Goal: Transaction & Acquisition: Purchase product/service

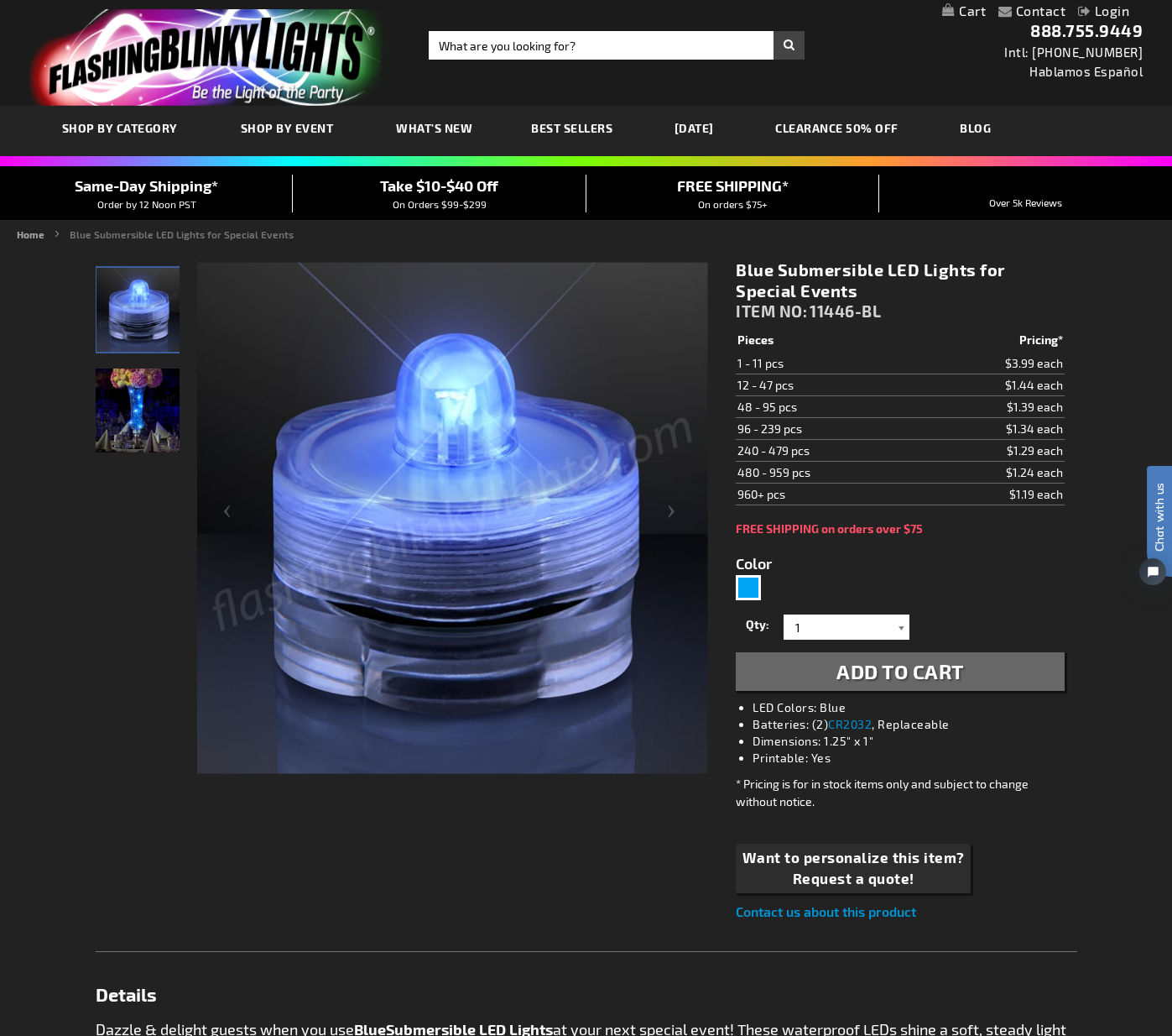
click at [899, 626] on div at bounding box center [902, 627] width 17 height 26
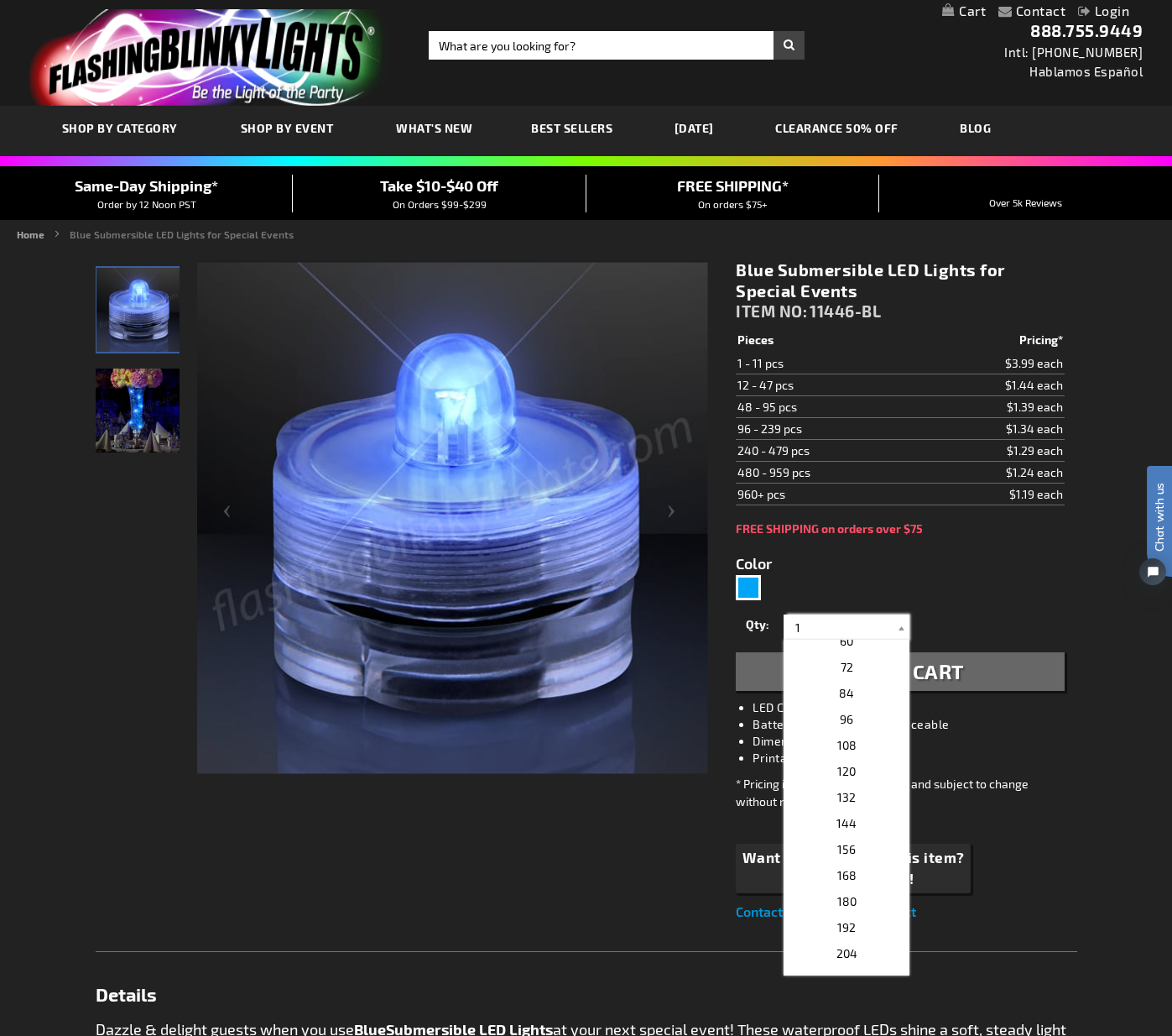
scroll to position [504, 0]
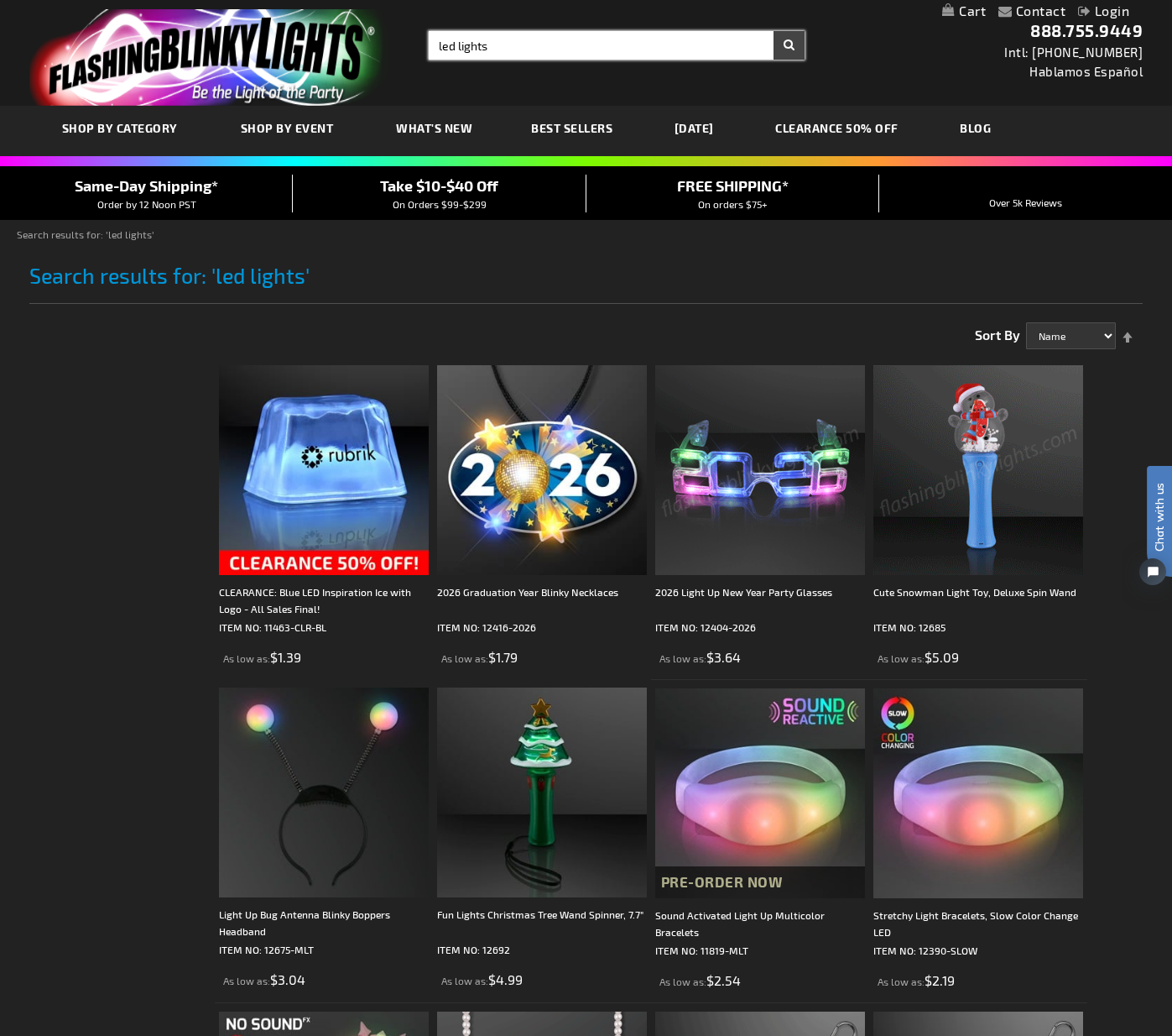
click at [440, 48] on input "led lights" at bounding box center [617, 45] width 376 height 28
type input "submersibleled lights"
click at [774, 31] on button "Search" at bounding box center [789, 45] width 31 height 28
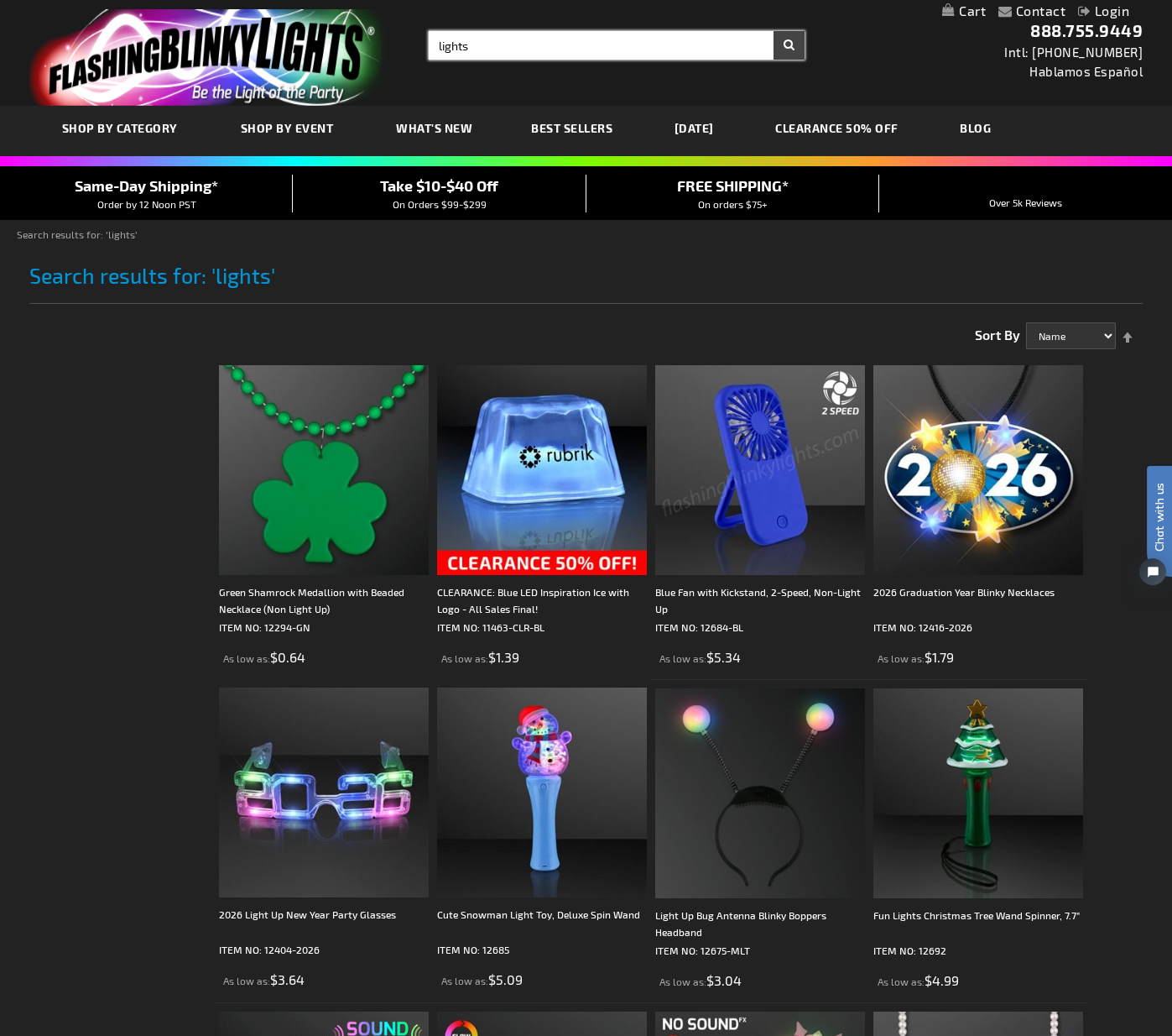
drag, startPoint x: 495, startPoint y: 42, endPoint x: 422, endPoint y: 53, distance: 73.8
click at [422, 53] on div "Search Search lights × Search" at bounding box center [610, 45] width 388 height 28
type input "submersible blue LED lights"
click at [774, 31] on button "Search" at bounding box center [789, 45] width 31 height 28
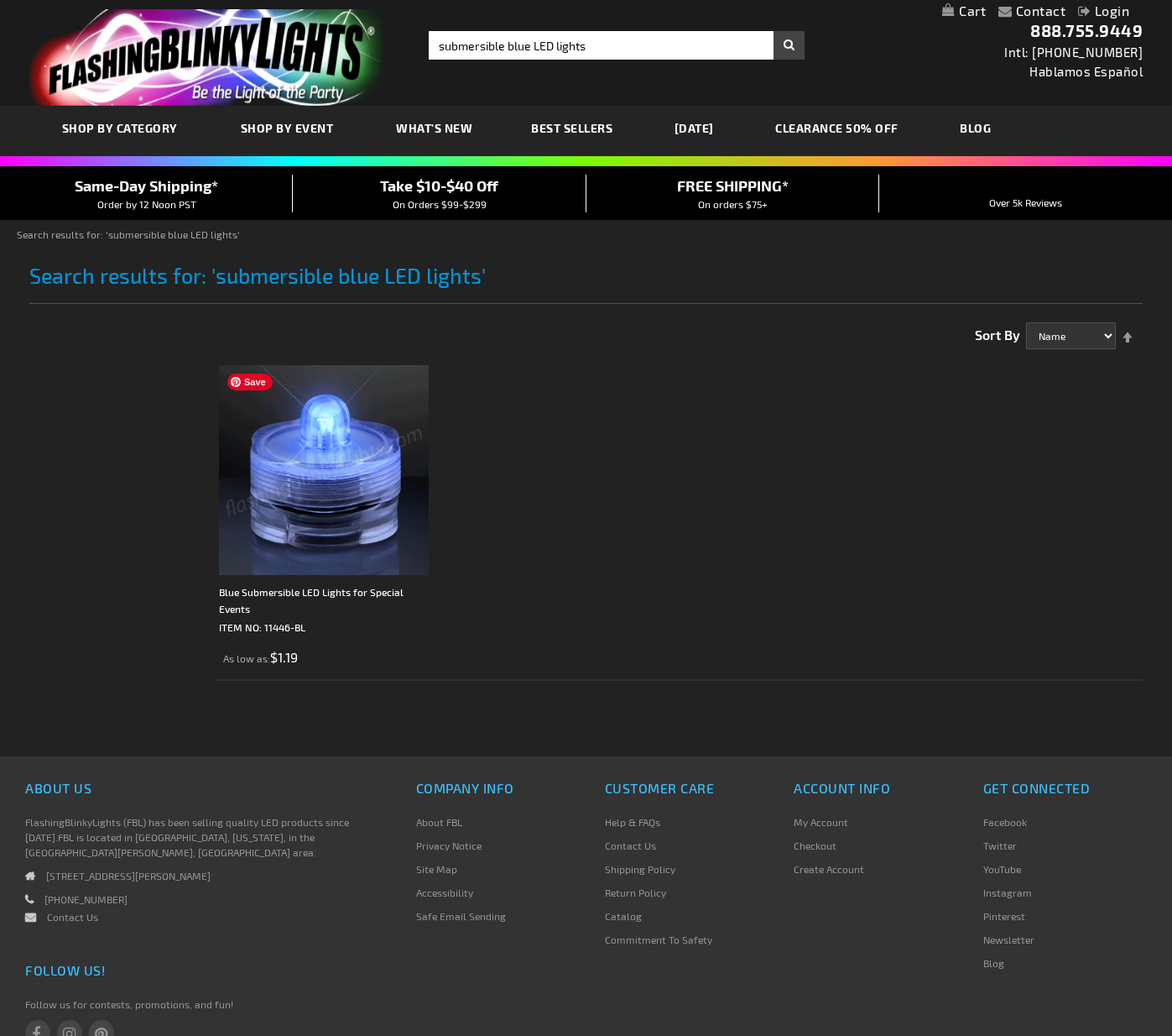
click at [338, 415] on img at bounding box center [324, 470] width 210 height 210
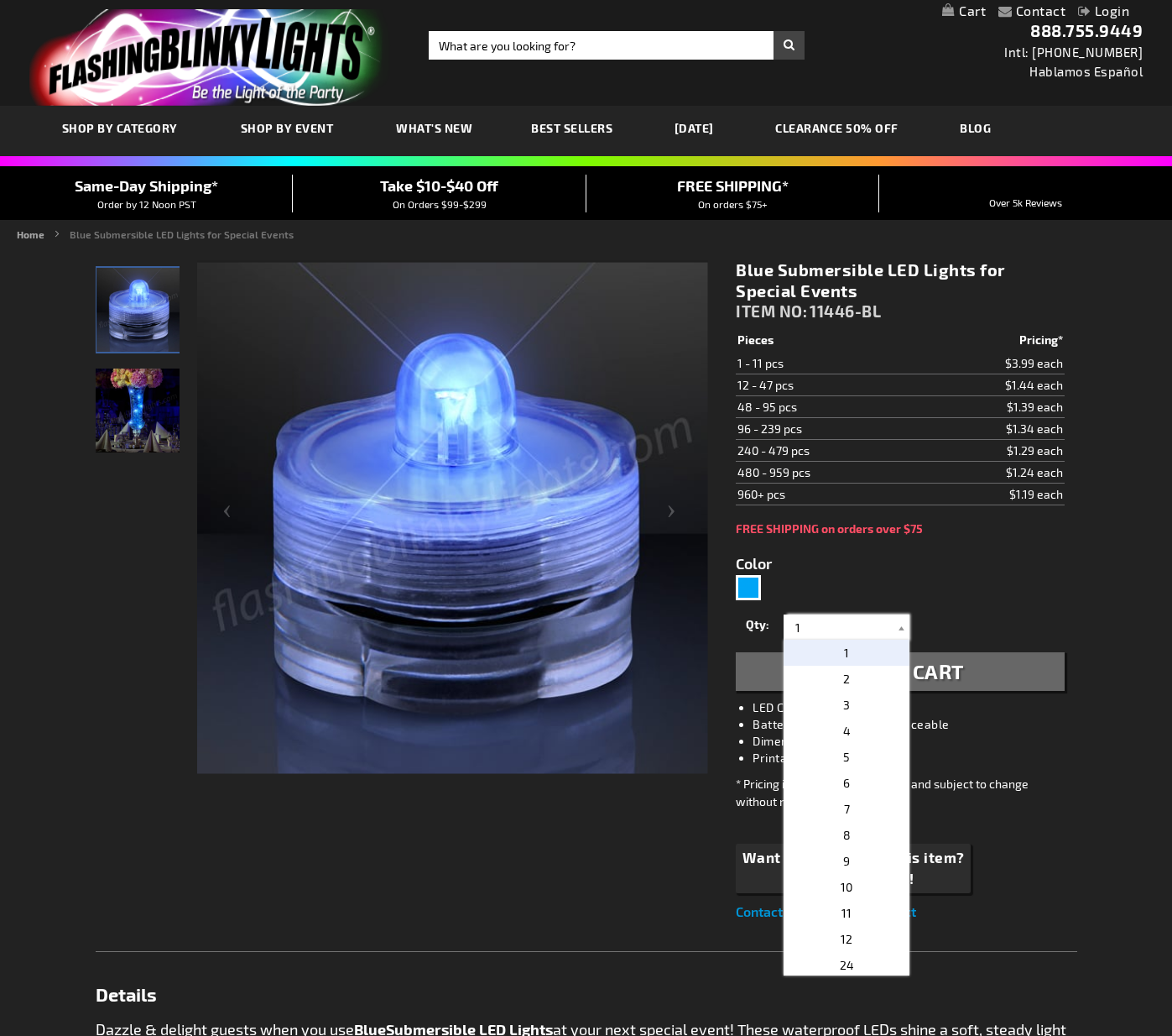
drag, startPoint x: 0, startPoint y: 0, endPoint x: 782, endPoint y: 625, distance: 1001.1
click at [784, 625] on div "1 2 3 4 5 6 7 8 9 10 11 12 24 36 48 60 72 84 96 108 120 1" at bounding box center [846, 627] width 126 height 26
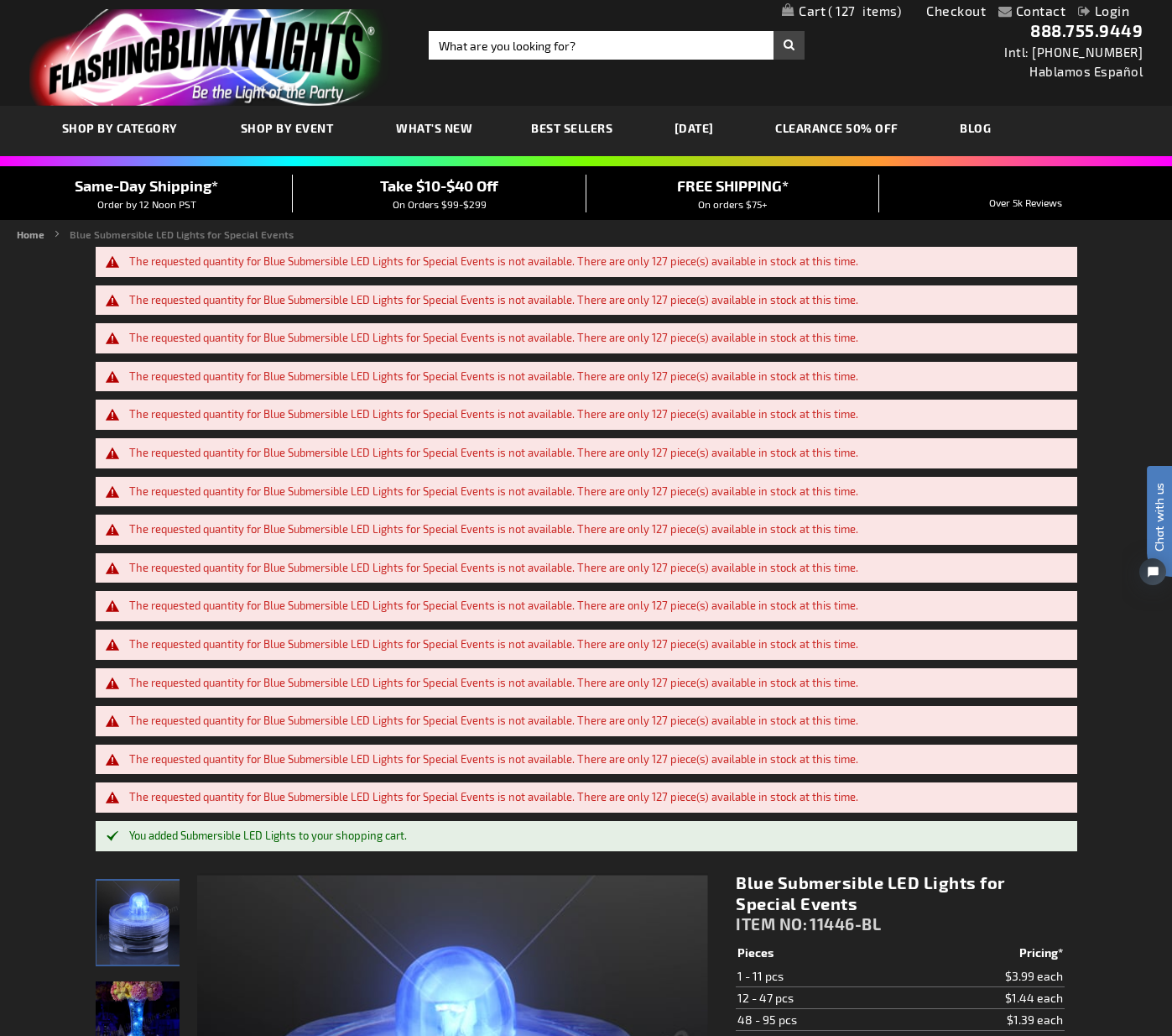
type input "127"
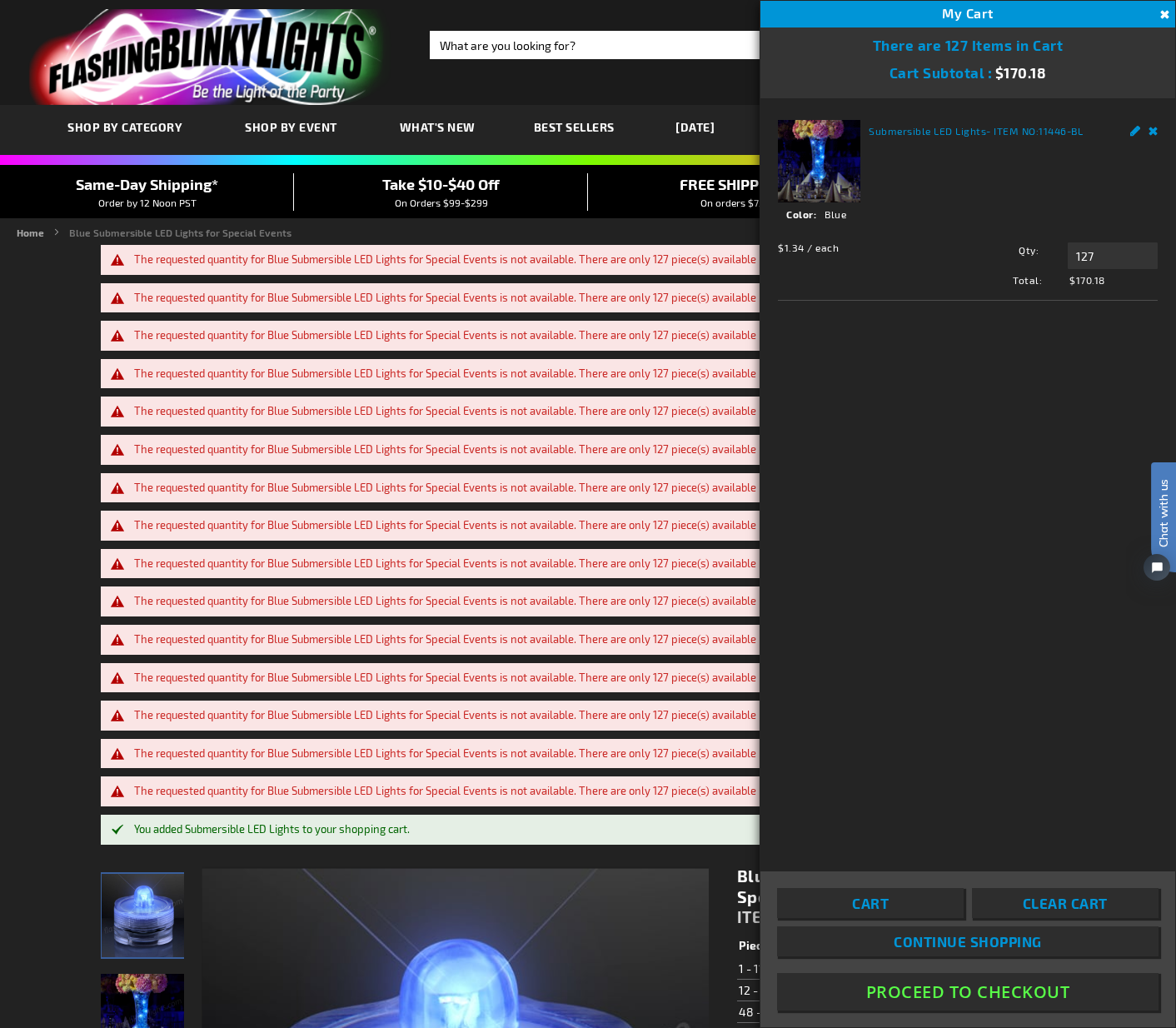
click at [1052, 360] on div "Submersible LED Lights - ITEM NO: 11446-BL See Details Options Details Color Bl…" at bounding box center [968, 474] width 415 height 750
click at [995, 991] on button "Proceed To Checkout" at bounding box center [967, 991] width 382 height 38
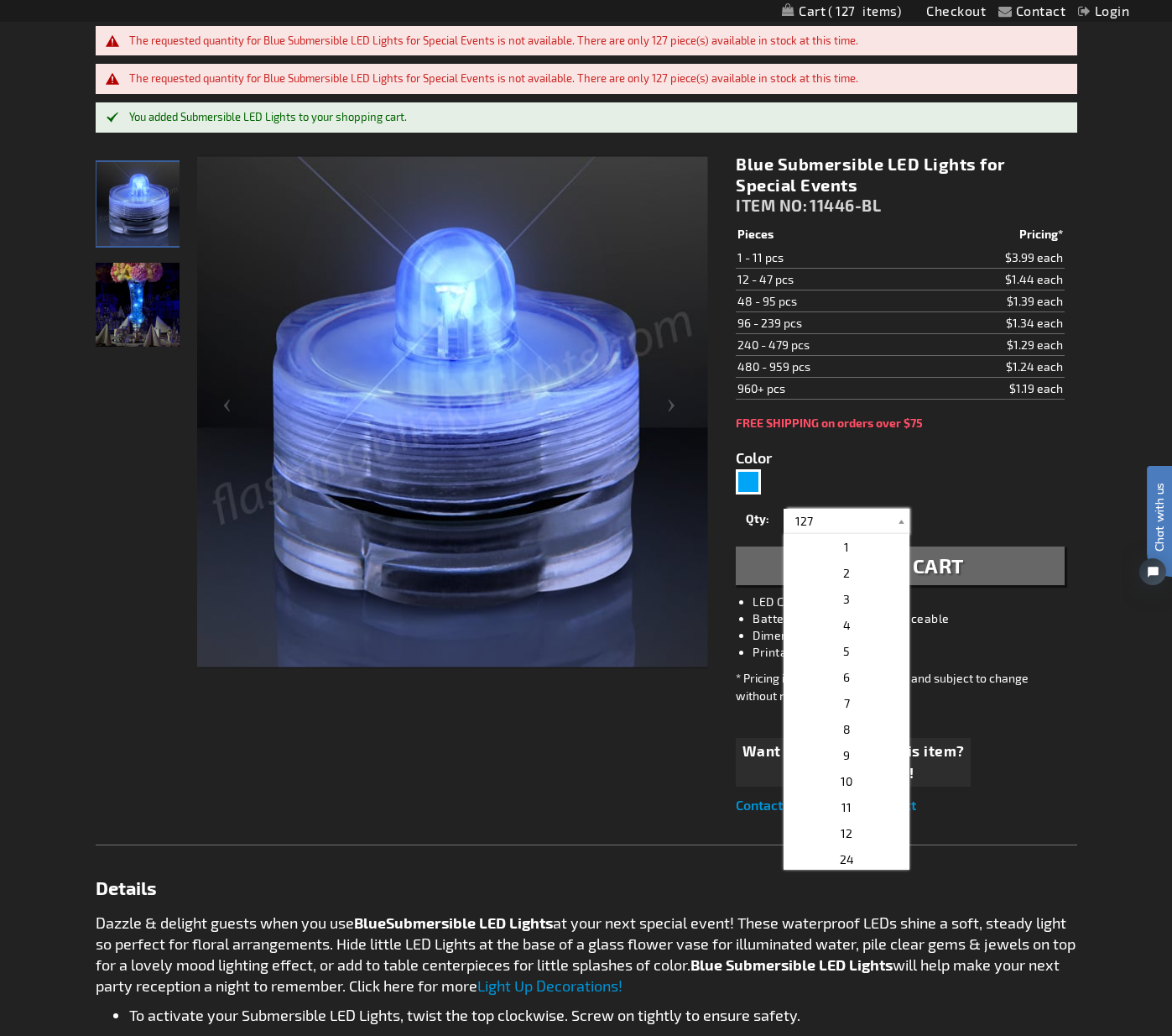
scroll to position [721, 0]
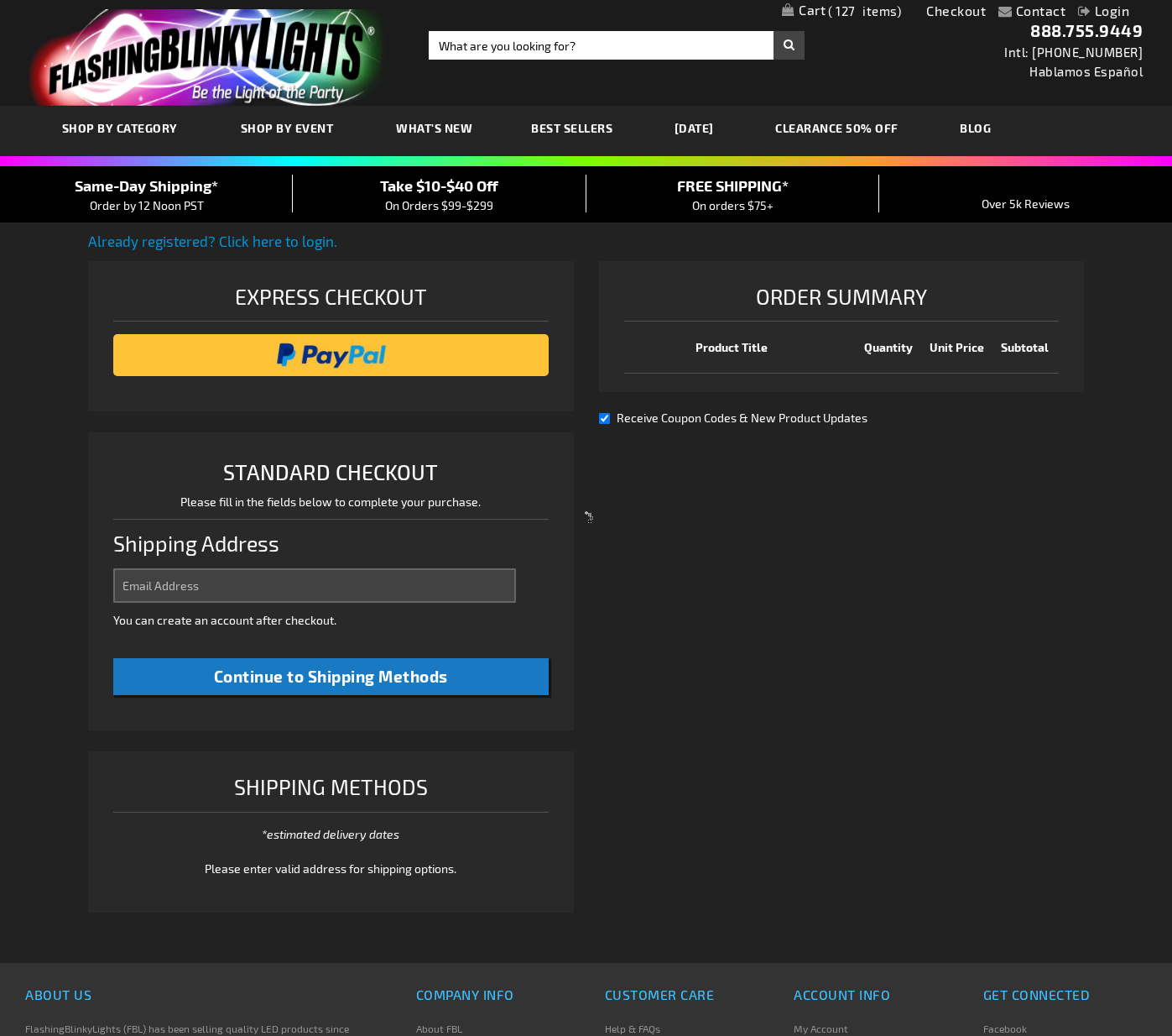
select select "US"
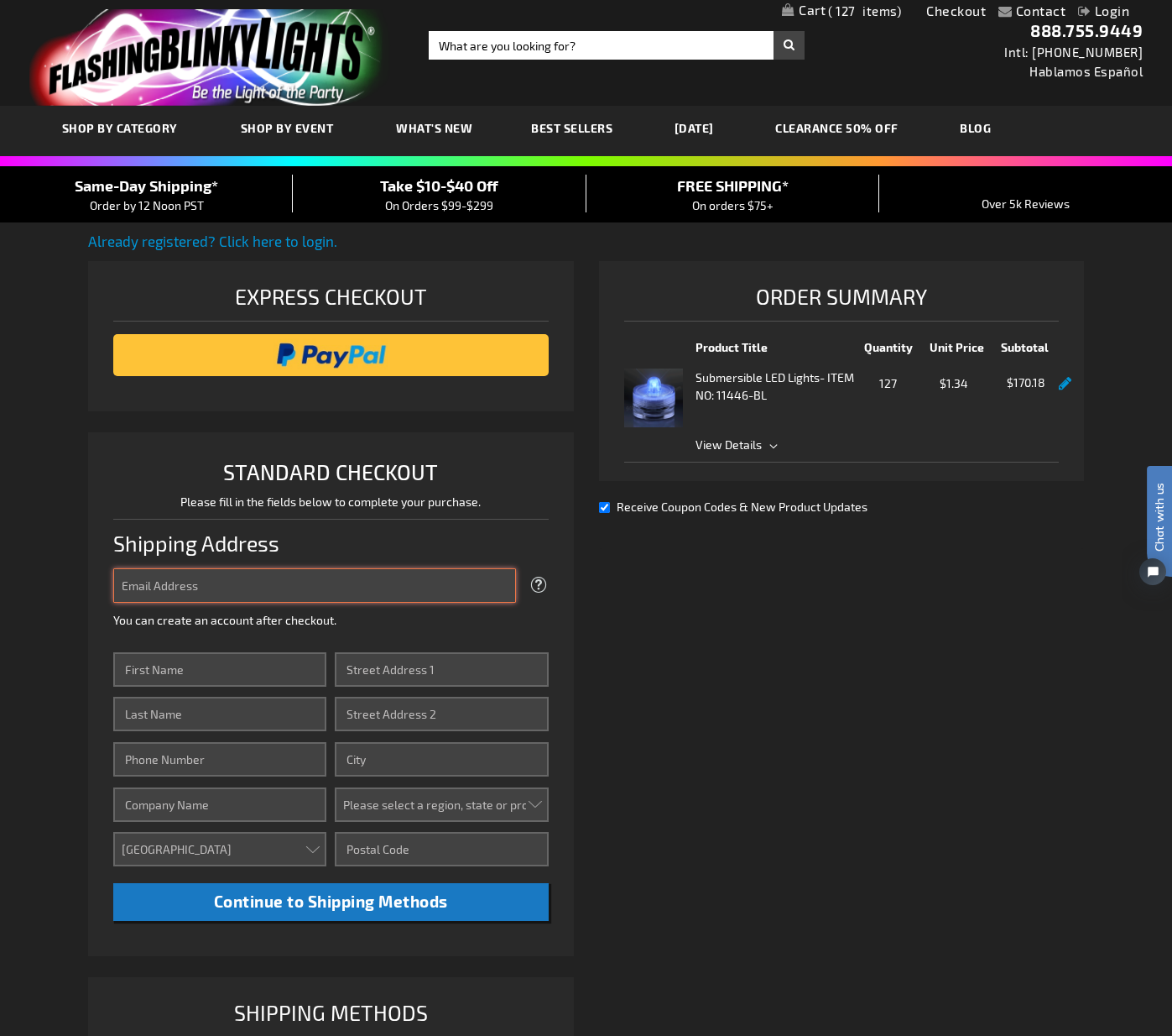
click at [360, 590] on input "Email Address" at bounding box center [315, 585] width 403 height 34
type input "[PERSON_NAME][EMAIL_ADDRESS][PERSON_NAME][DOMAIN_NAME]"
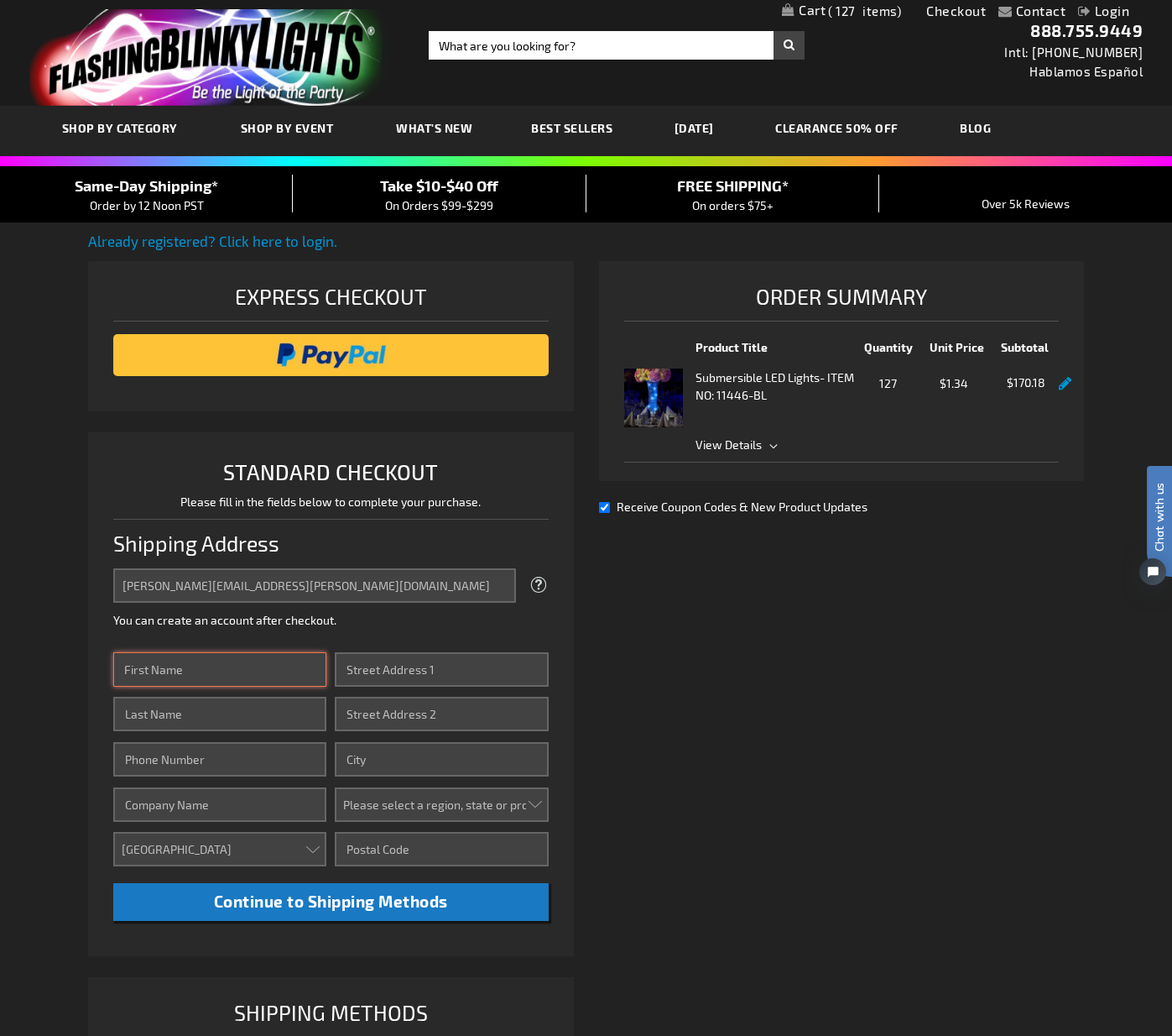
click at [259, 669] on input "First Name" at bounding box center [219, 669] width 213 height 34
click at [244, 675] on input "First Name" at bounding box center [219, 669] width 213 height 34
type input "[PERSON_NAME]"
type input "2024608566"
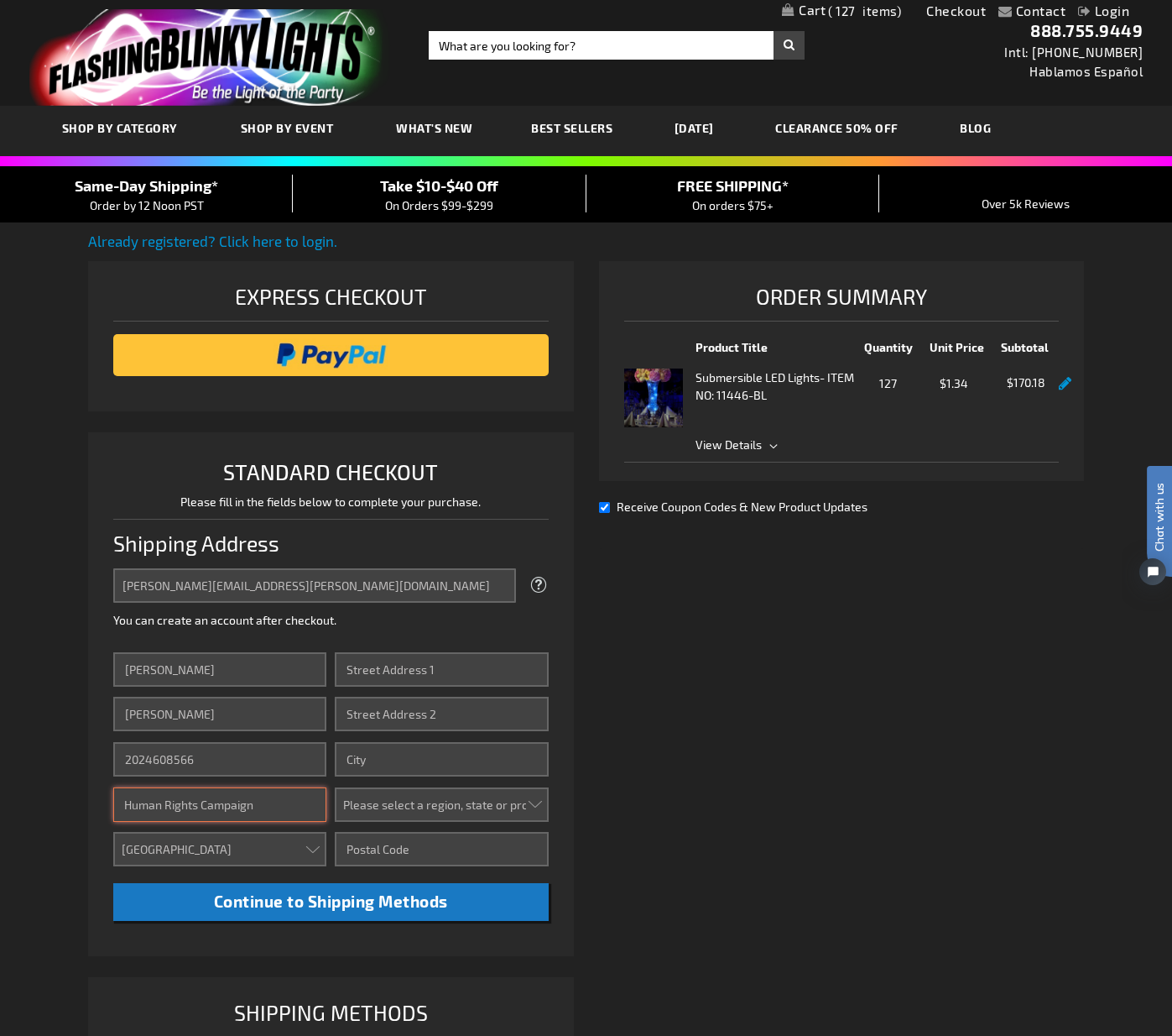
type input "Human Rights Campaign"
type input "[STREET_ADDRESS][US_STATE]"
type input "[US_STATE]"
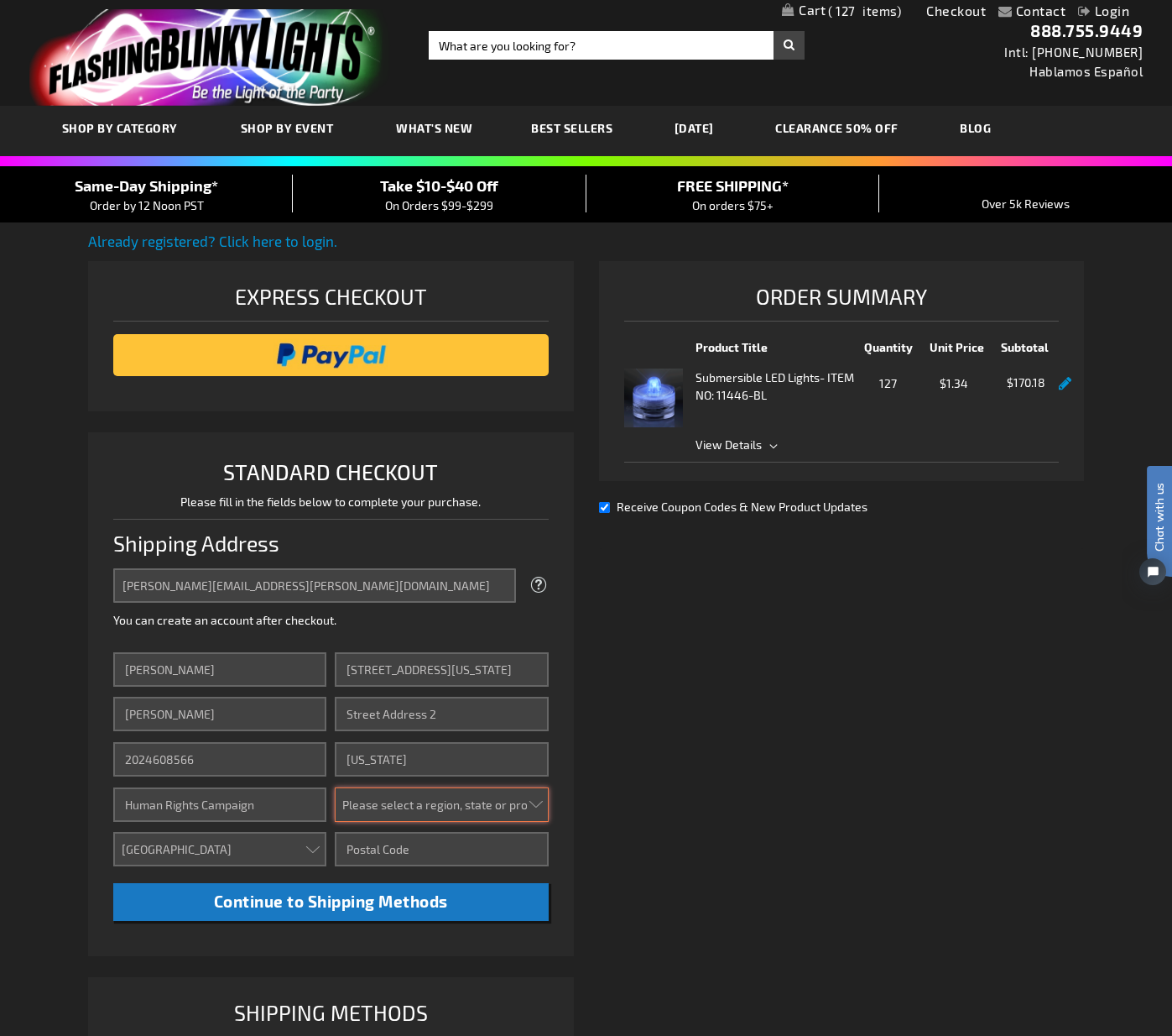
select select "16"
type input "20036"
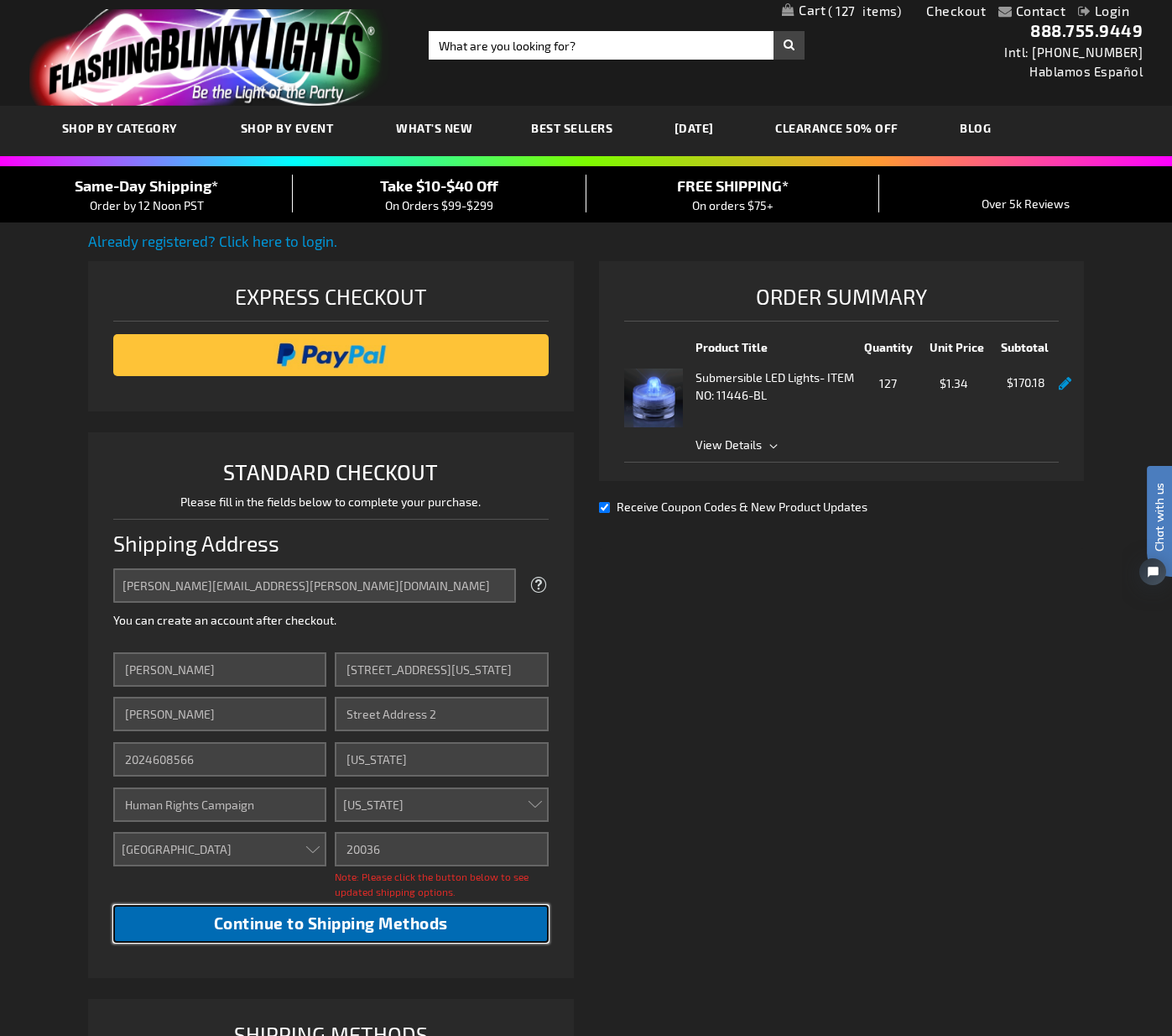
click at [355, 924] on span "Continue to Shipping Methods" at bounding box center [331, 923] width 234 height 19
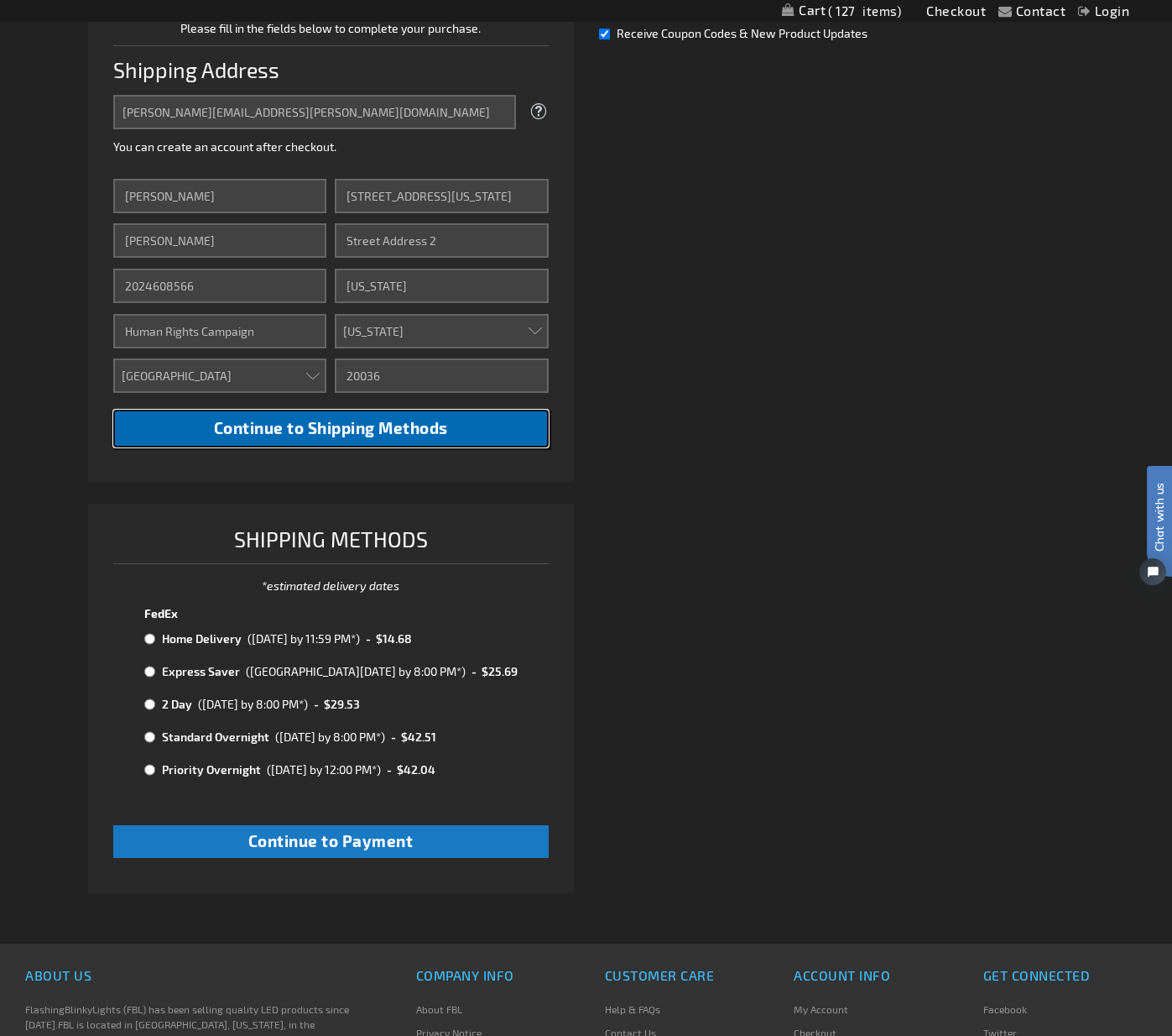
scroll to position [504, 0]
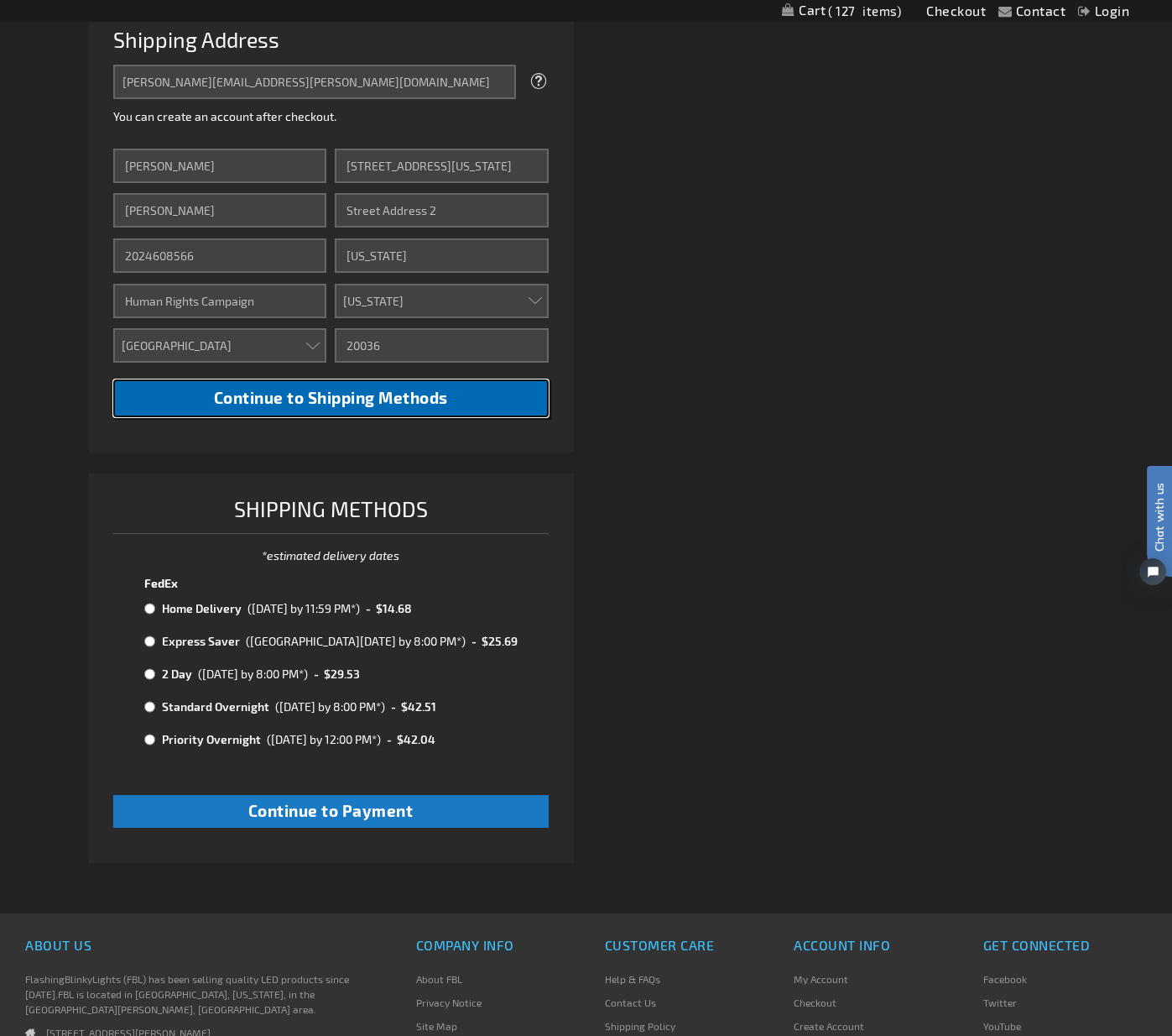
click at [295, 402] on span "Continue to Shipping Methods" at bounding box center [331, 397] width 234 height 19
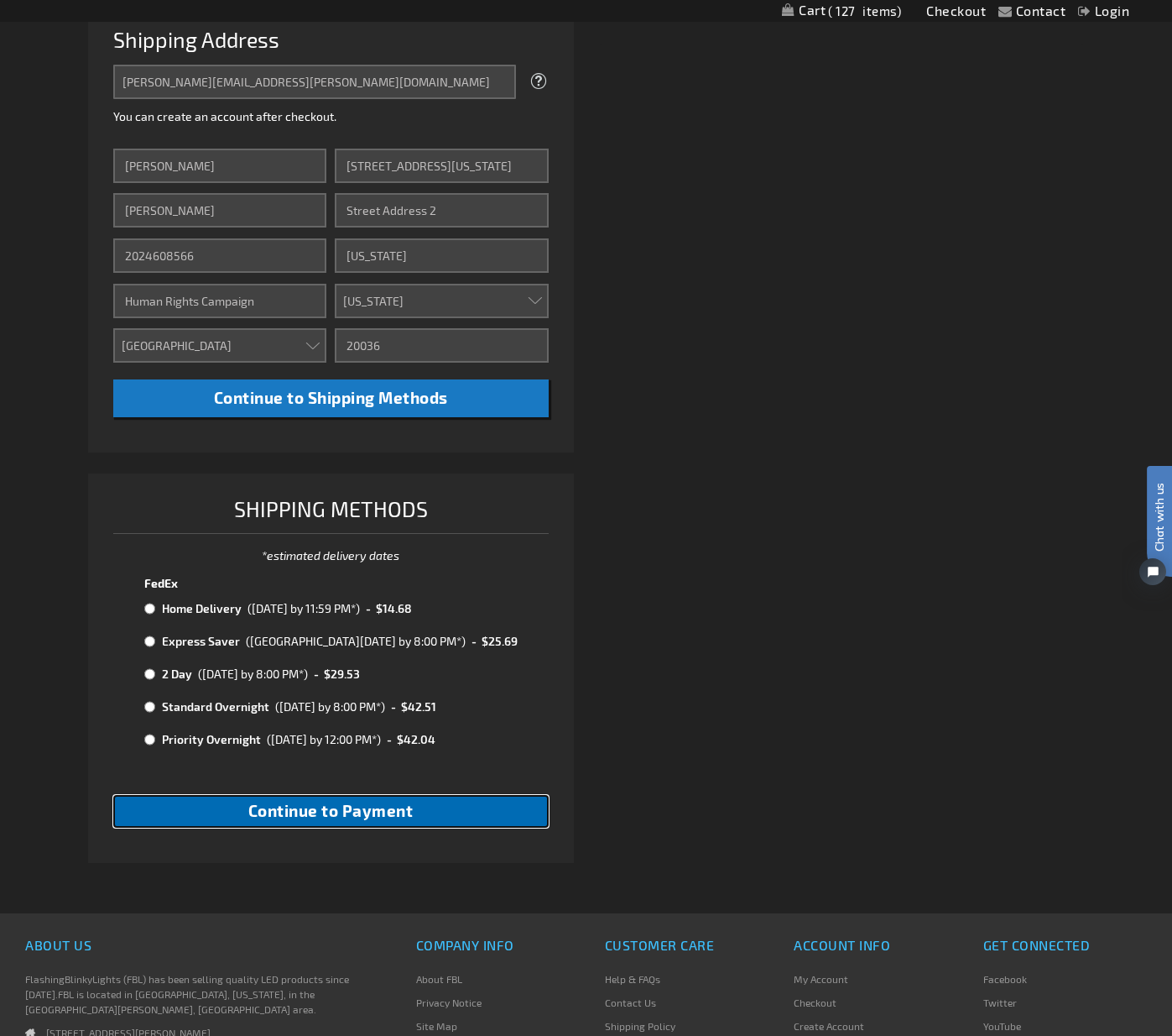
click at [339, 810] on span "Continue to Payment" at bounding box center [331, 810] width 165 height 19
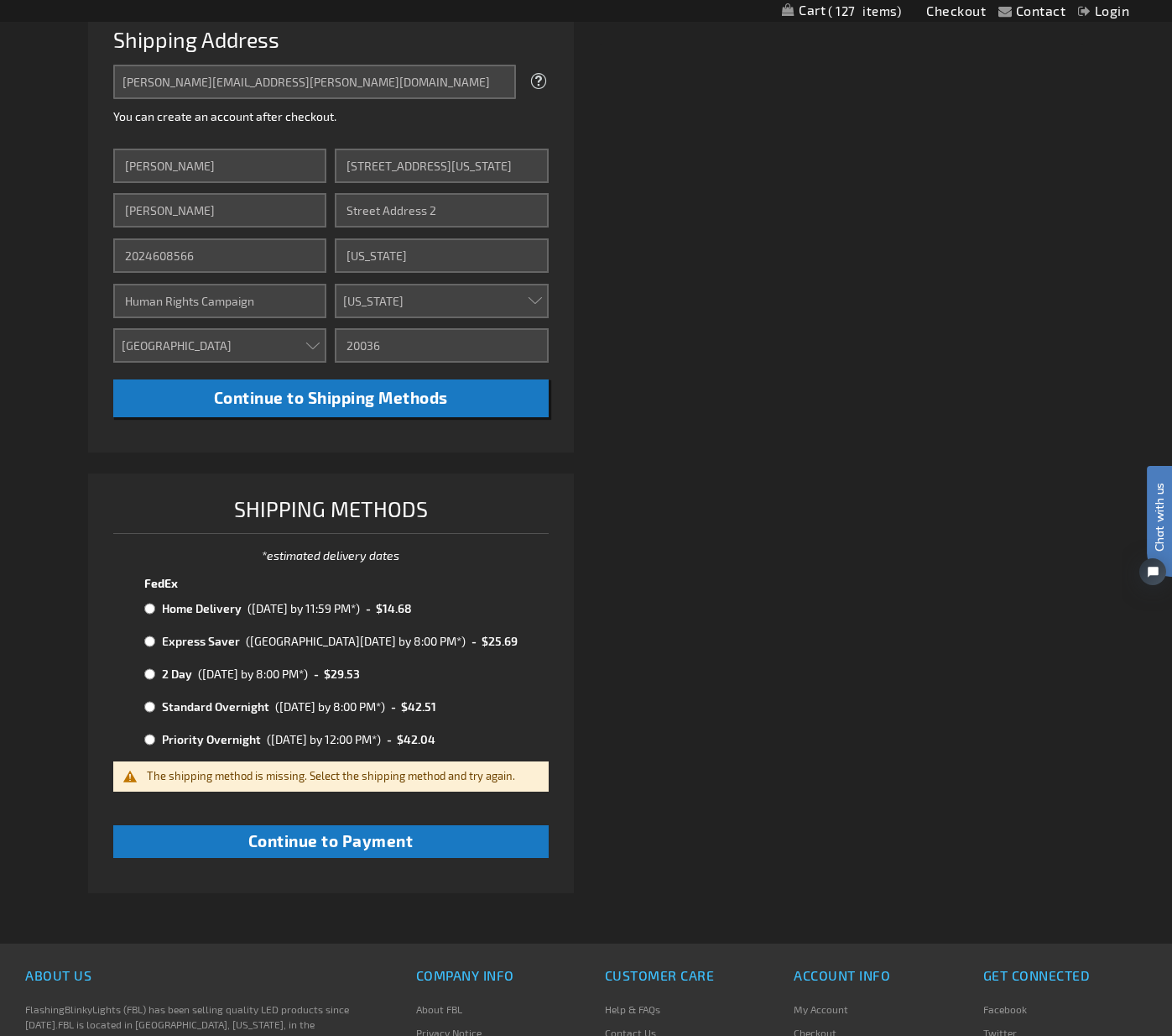
click at [151, 607] on input "radio" at bounding box center [150, 609] width 11 height 13
radio input "true"
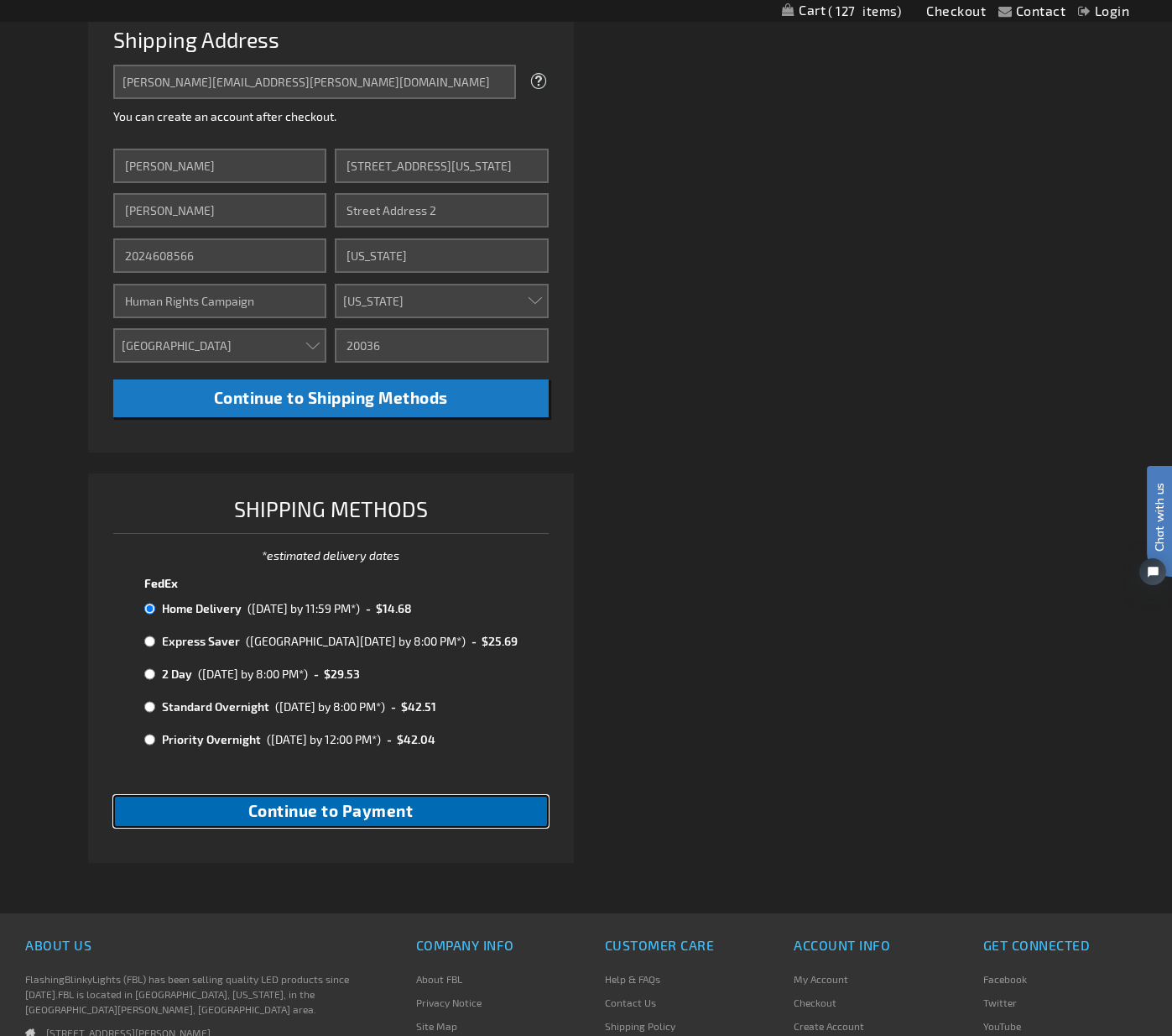
click at [332, 819] on span "Continue to Payment" at bounding box center [331, 810] width 165 height 19
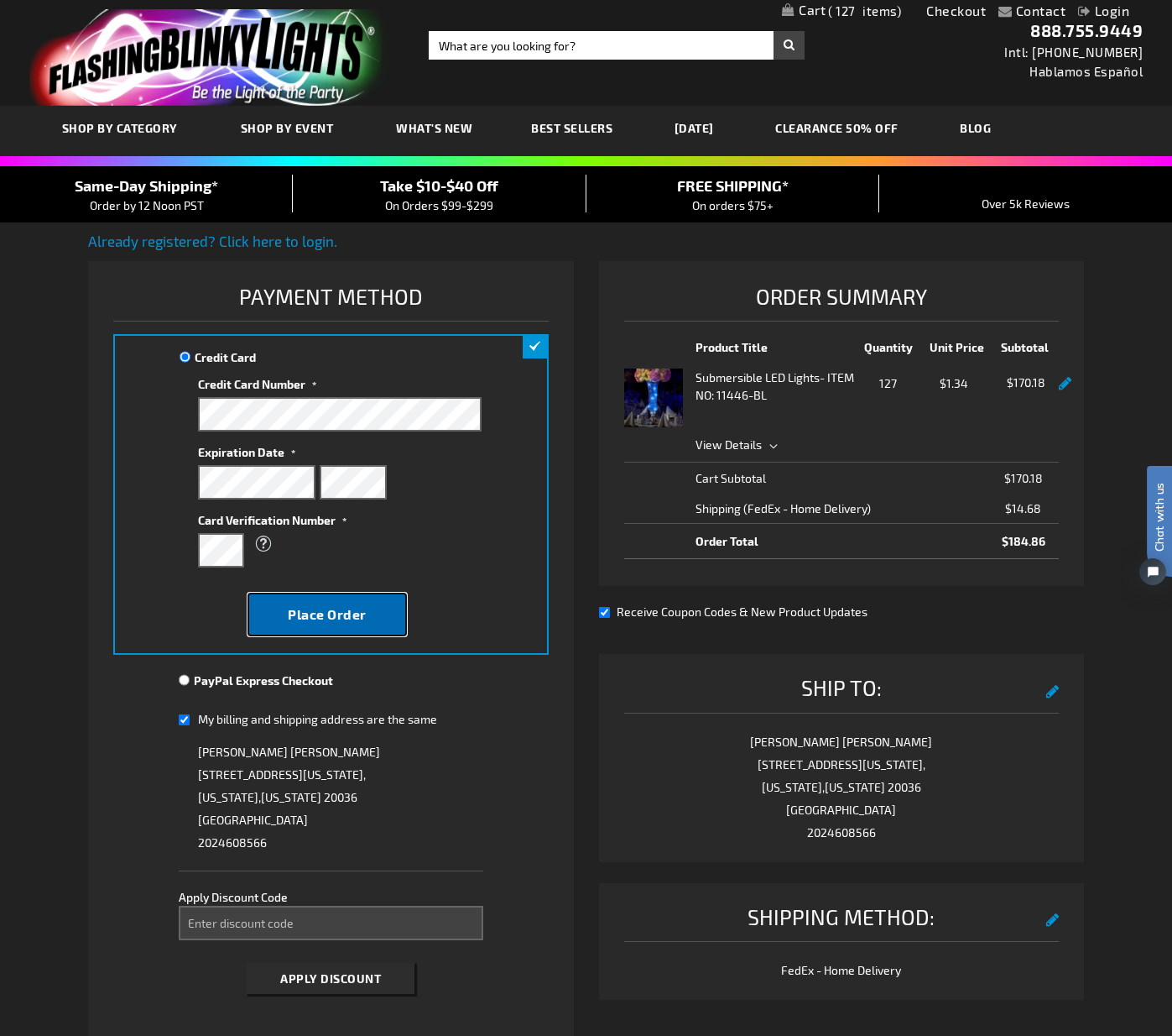
click at [334, 617] on span "Place Order" at bounding box center [327, 613] width 78 height 16
